Goal: Navigation & Orientation: Find specific page/section

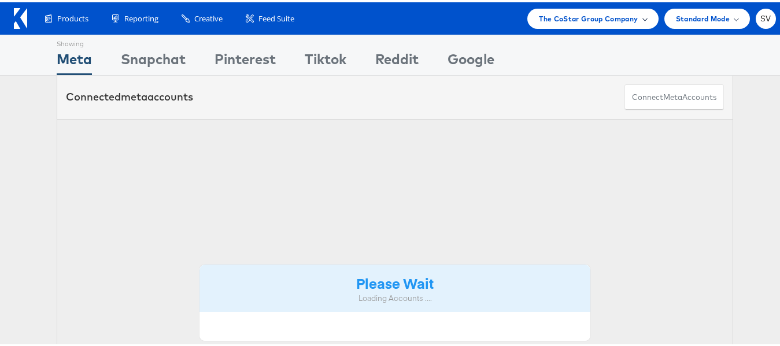
click at [628, 23] on div "The CoStar Group Company" at bounding box center [592, 16] width 131 height 20
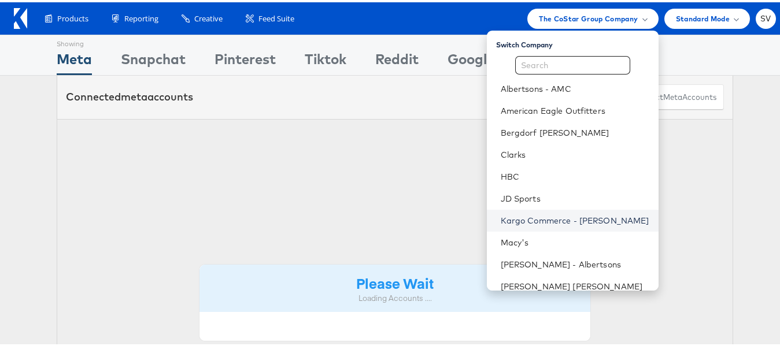
scroll to position [56, 0]
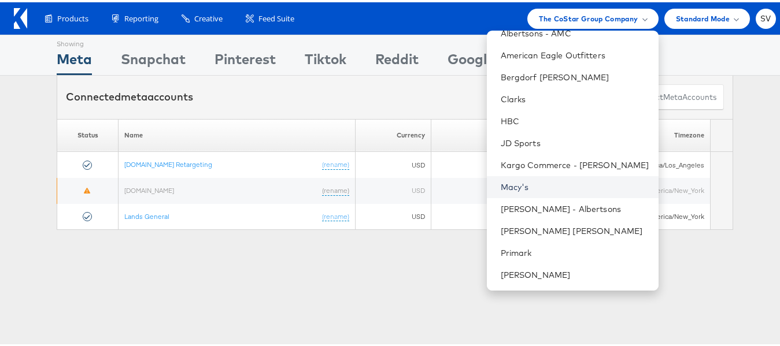
click at [532, 188] on link "Macy's" at bounding box center [575, 185] width 149 height 12
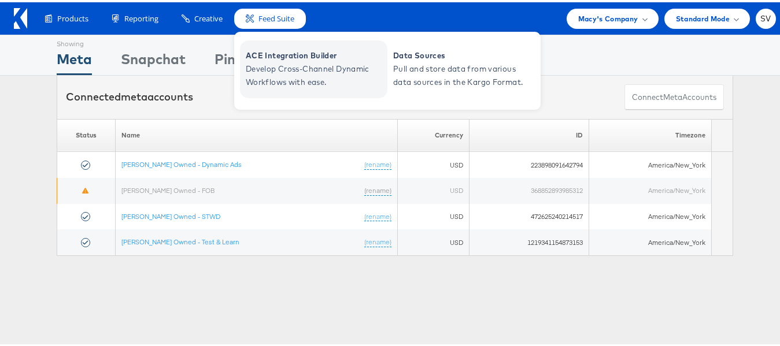
click at [278, 55] on span "ACE Integration Builder" at bounding box center [315, 53] width 139 height 13
